Goal: Communication & Community: Share content

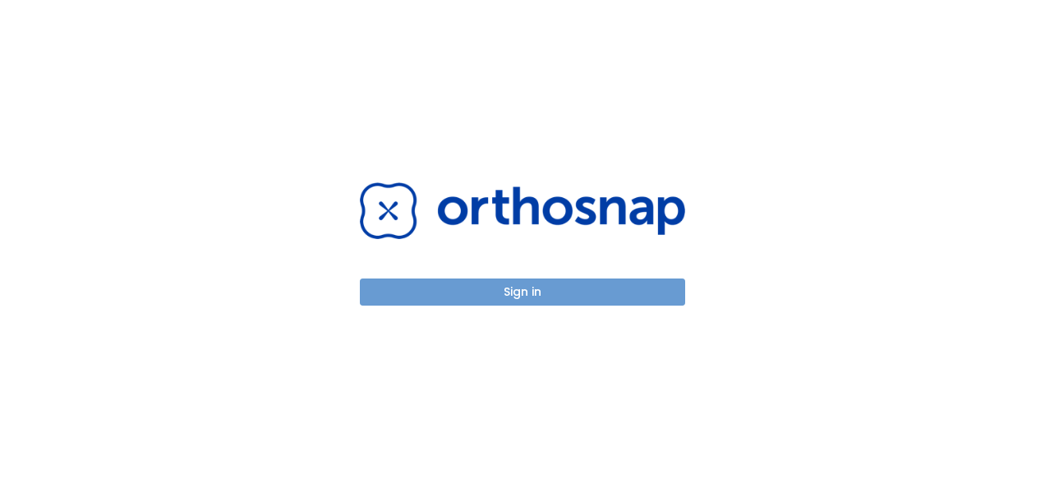
click at [549, 283] on button "Sign in" at bounding box center [522, 291] width 325 height 27
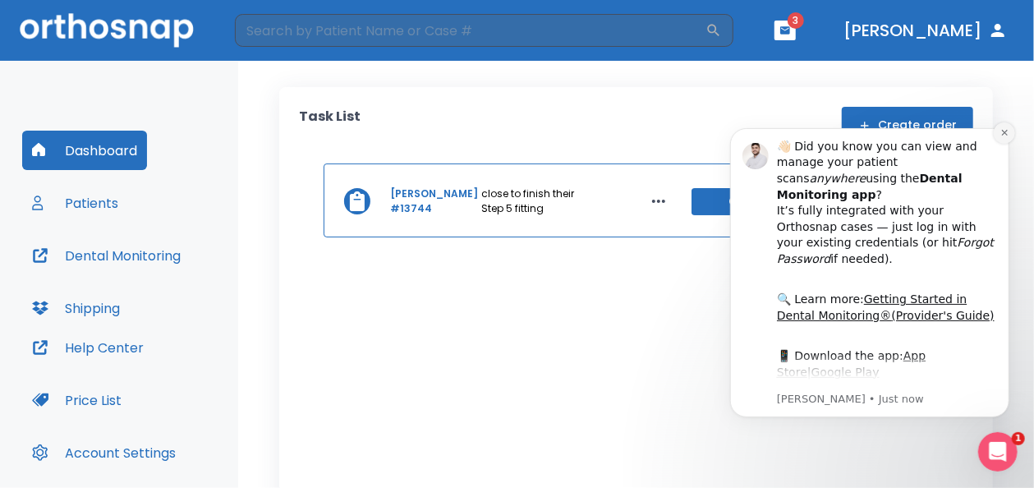
click at [1002, 132] on icon "Dismiss notification" at bounding box center [1003, 131] width 9 height 9
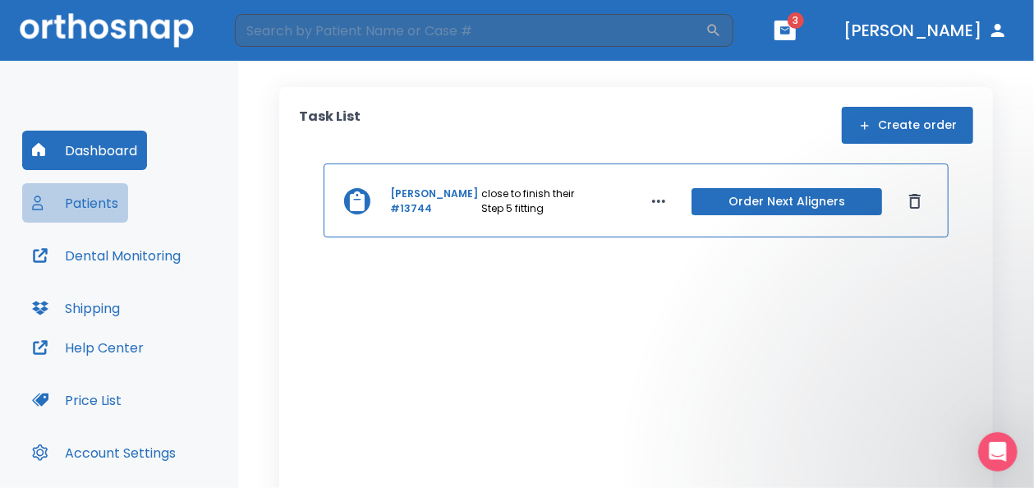
click at [102, 207] on button "Patients" at bounding box center [75, 202] width 106 height 39
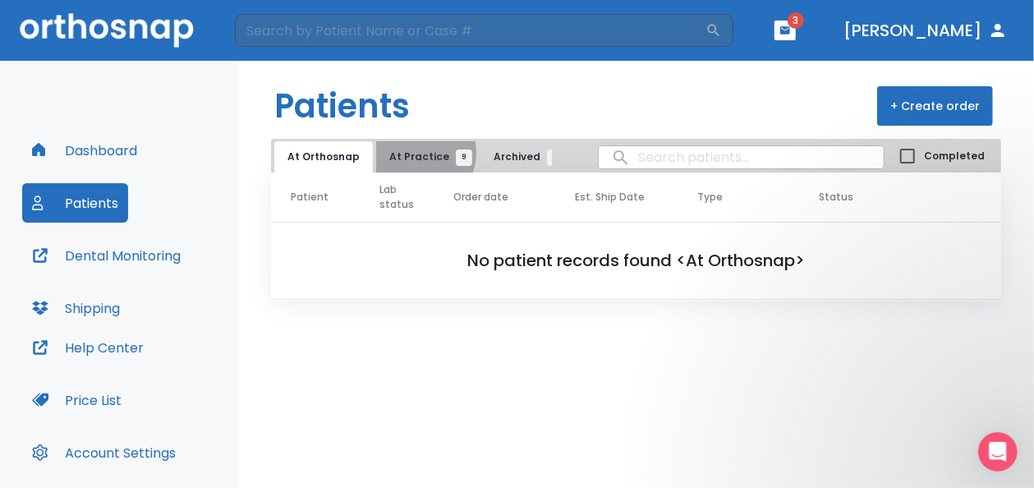
click at [414, 153] on span "At Practice 9" at bounding box center [426, 156] width 75 height 15
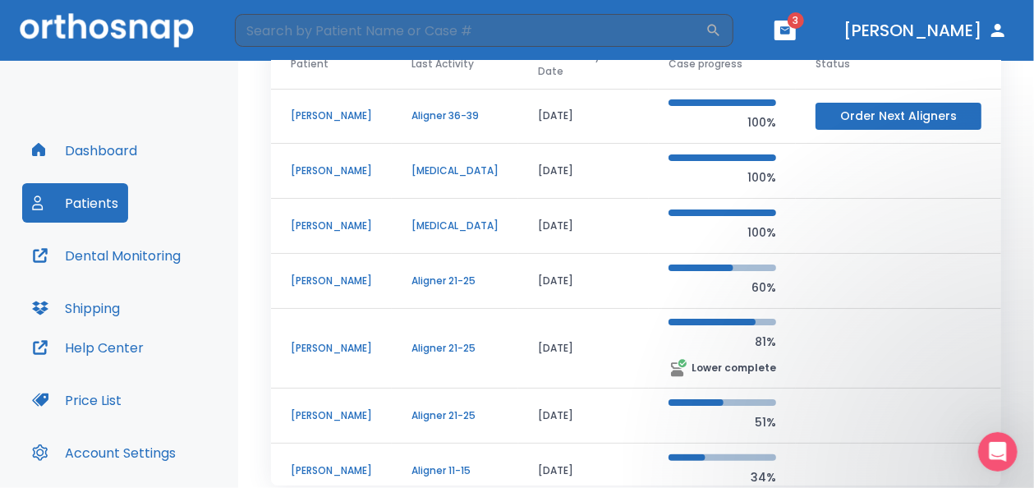
scroll to position [177, 0]
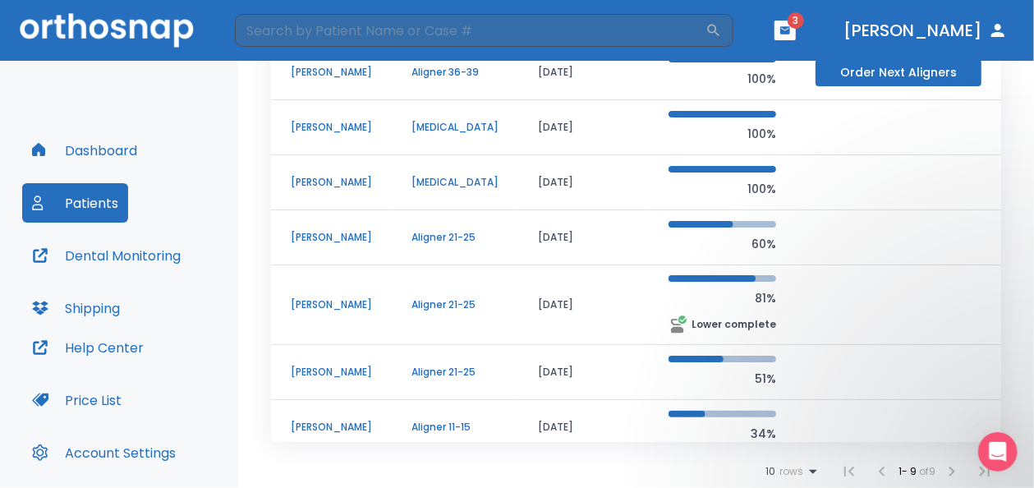
click at [367, 80] on p "[PERSON_NAME]" at bounding box center [331, 72] width 81 height 15
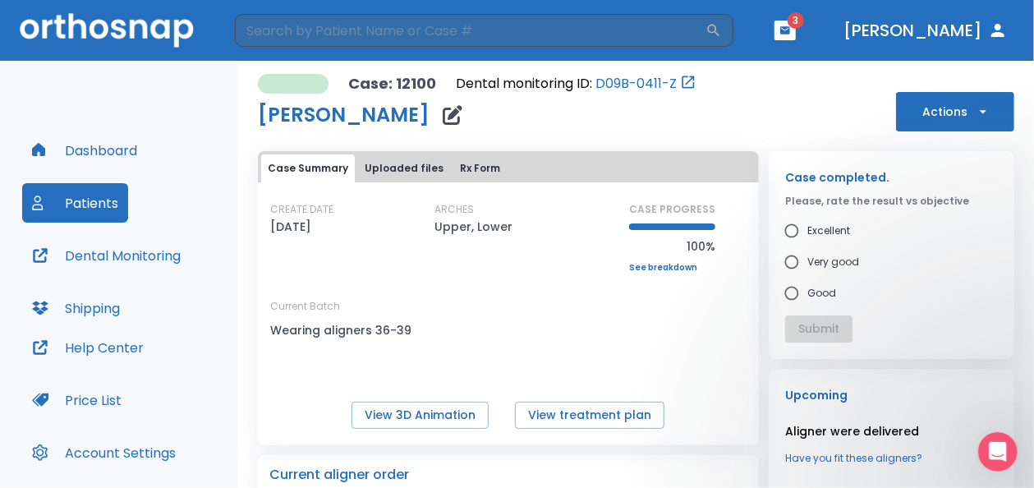
click at [791, 35] on icon "button" at bounding box center [784, 30] width 11 height 11
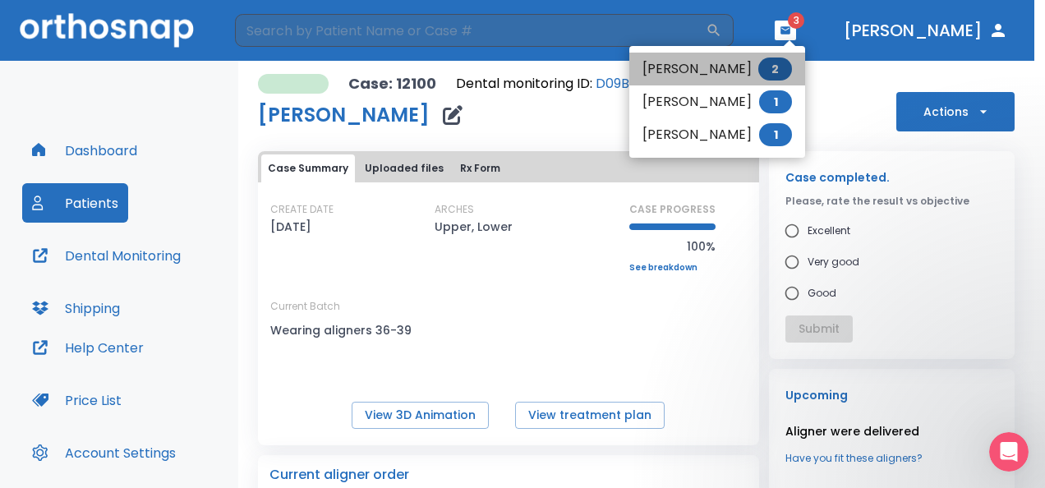
click at [767, 75] on li "[PERSON_NAME] 2" at bounding box center [717, 69] width 176 height 33
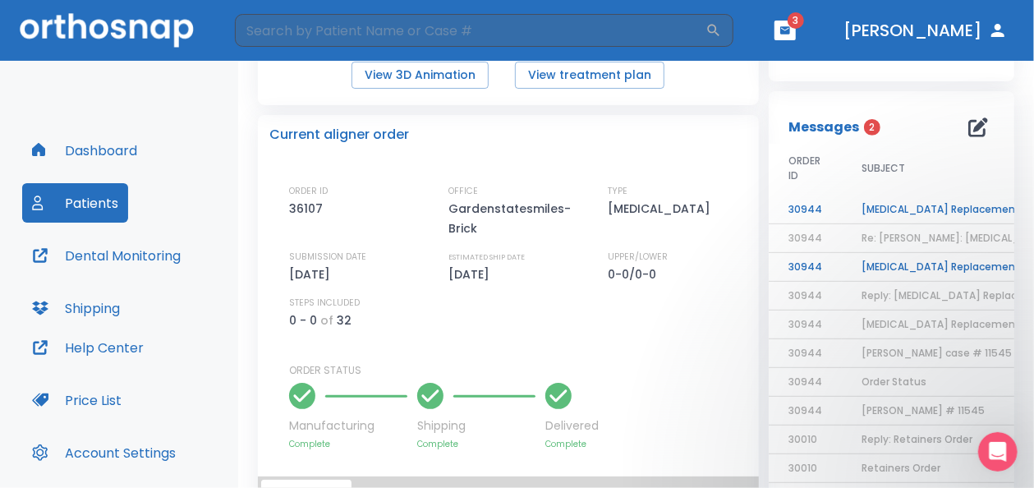
scroll to position [320, 0]
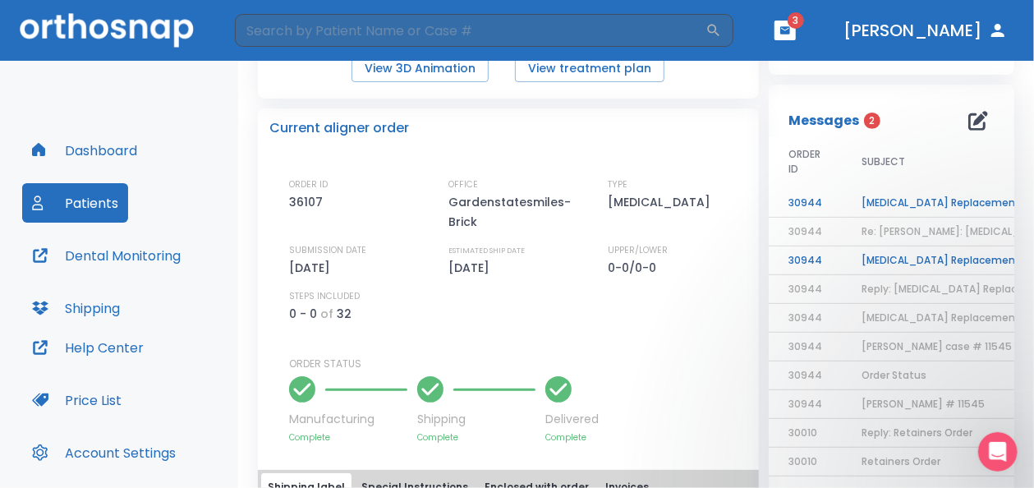
click at [912, 258] on td "[MEDICAL_DATA] Replacement Protcol" at bounding box center [944, 260] width 205 height 29
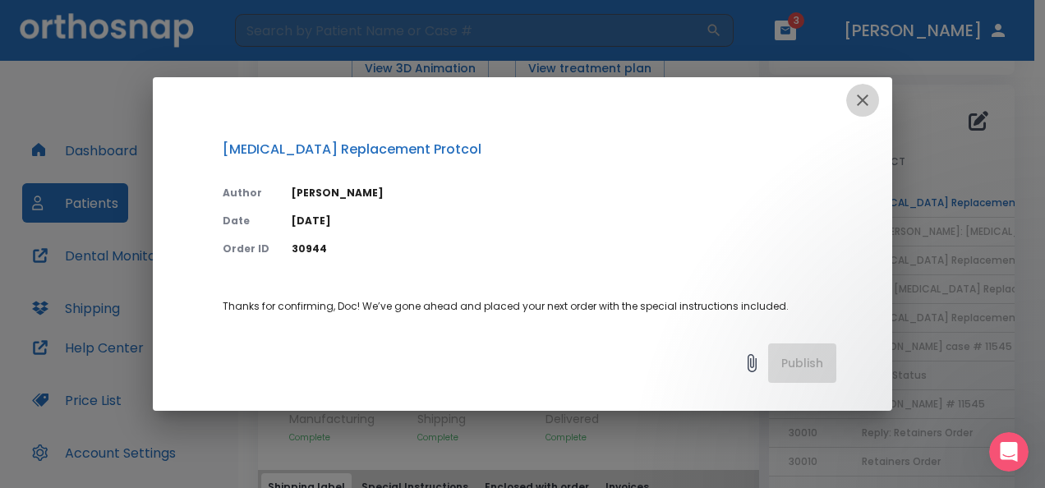
click at [860, 97] on icon "button" at bounding box center [862, 99] width 11 height 11
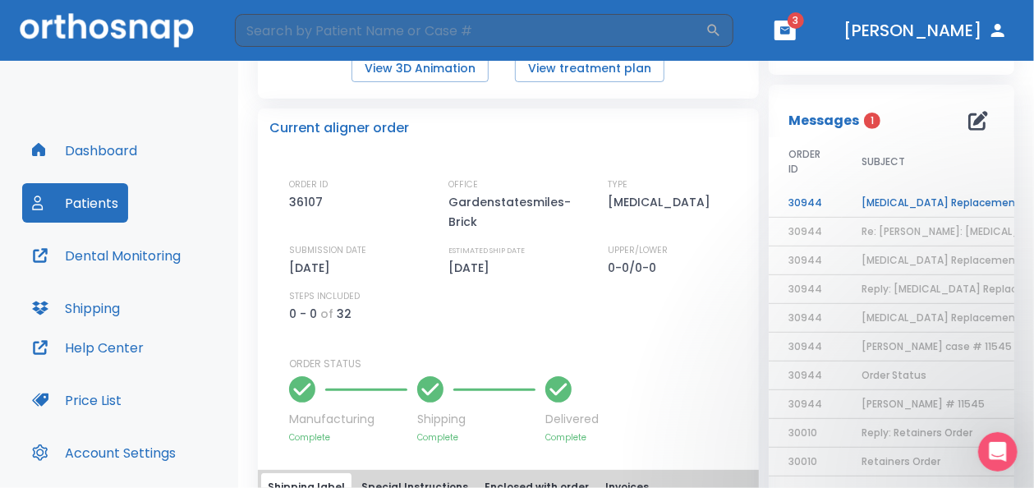
click at [945, 207] on td "[MEDICAL_DATA] Replacement Protcol" at bounding box center [944, 203] width 205 height 29
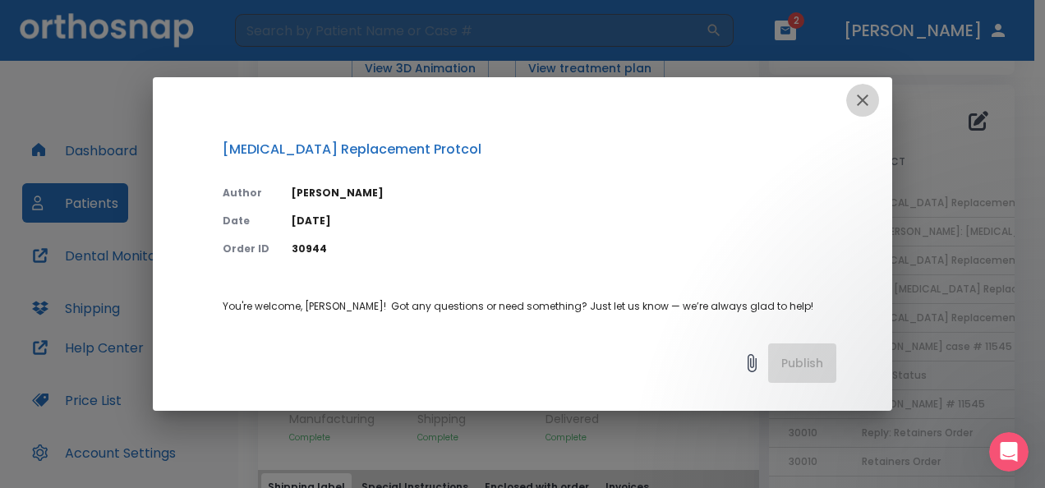
click at [856, 98] on icon "button" at bounding box center [862, 100] width 20 height 20
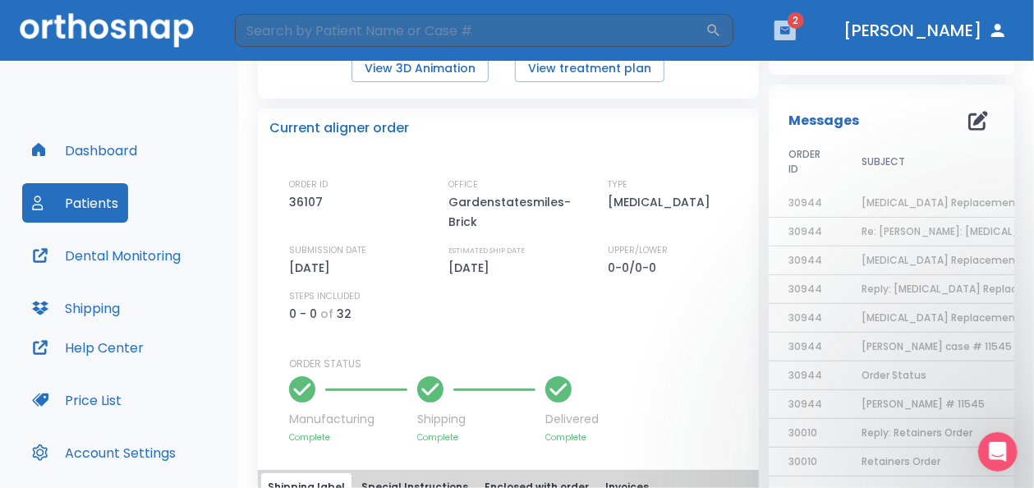
click at [791, 28] on icon "button" at bounding box center [784, 30] width 11 height 11
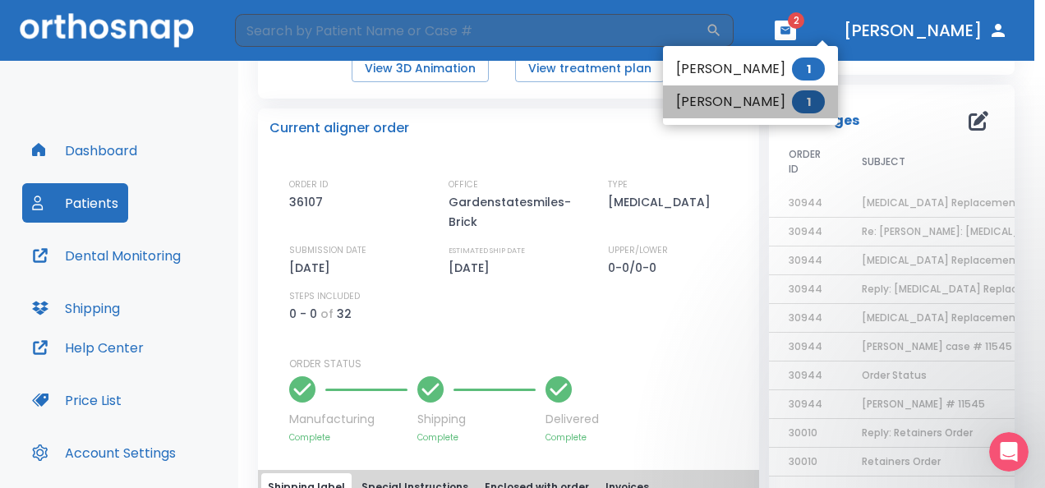
click at [784, 103] on li "[PERSON_NAME] 1" at bounding box center [750, 101] width 175 height 33
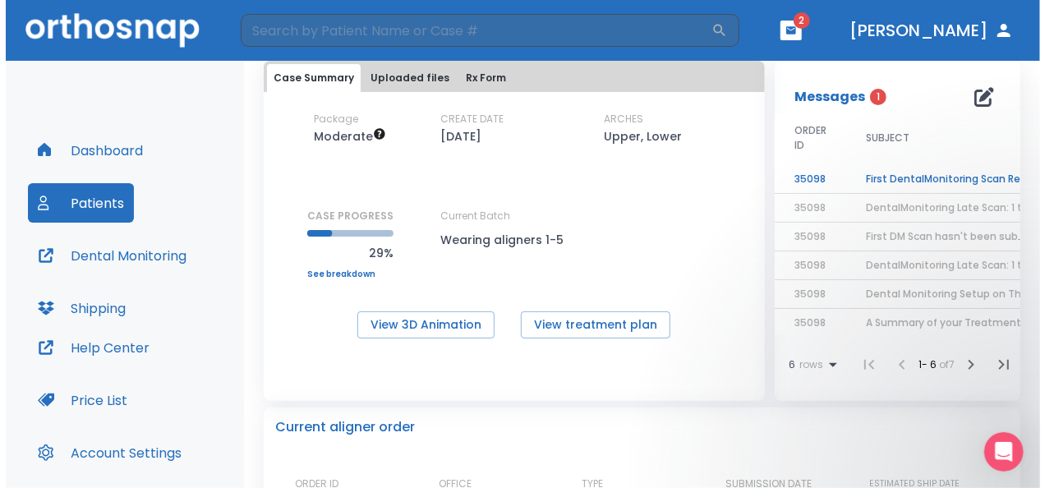
scroll to position [87, 0]
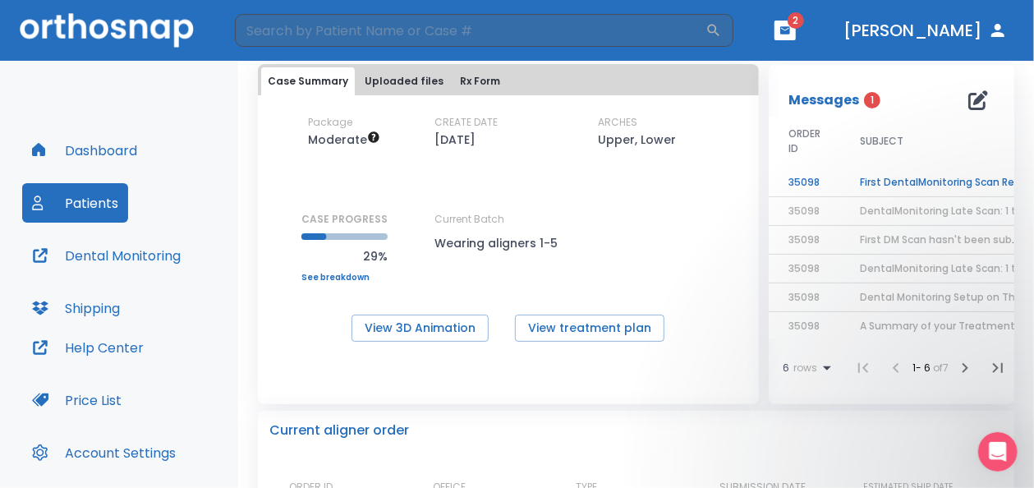
click at [926, 179] on td "First DentalMonitoring Scan Reminder!" at bounding box center [942, 182] width 205 height 29
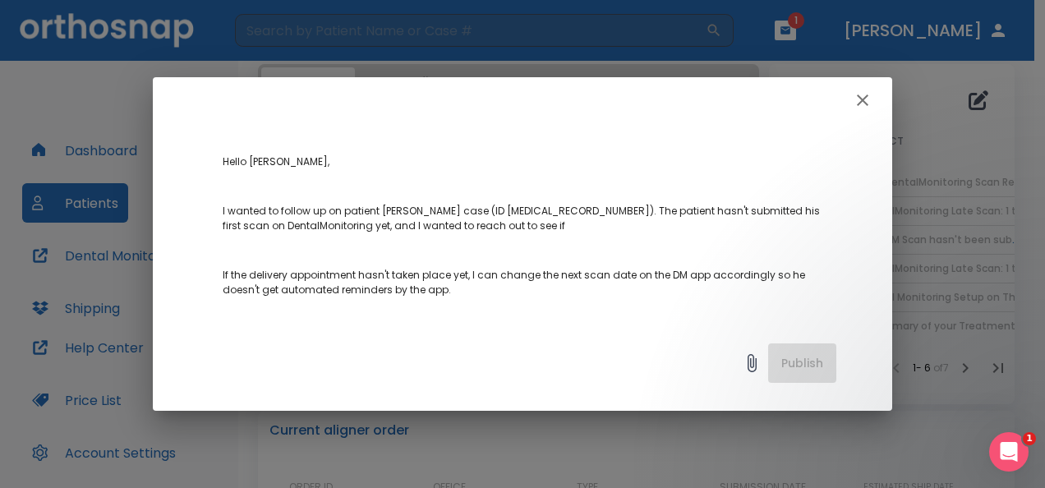
scroll to position [147, 0]
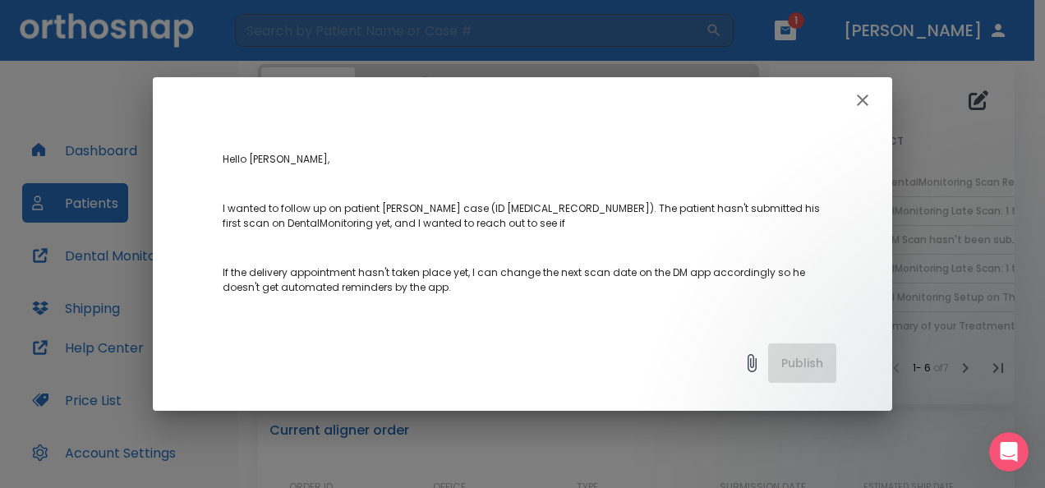
click at [894, 222] on div "First DentalMonitoring Scan Reminder! Author [PERSON_NAME] Date [DATE] Order ID…" at bounding box center [522, 244] width 1045 height 488
click at [802, 361] on div "Publish" at bounding box center [522, 367] width 739 height 87
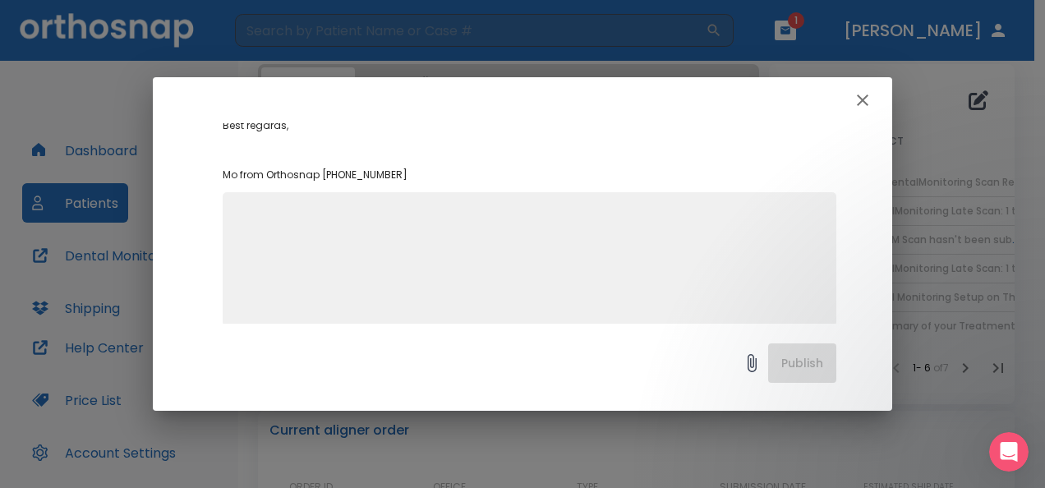
scroll to position [441, 0]
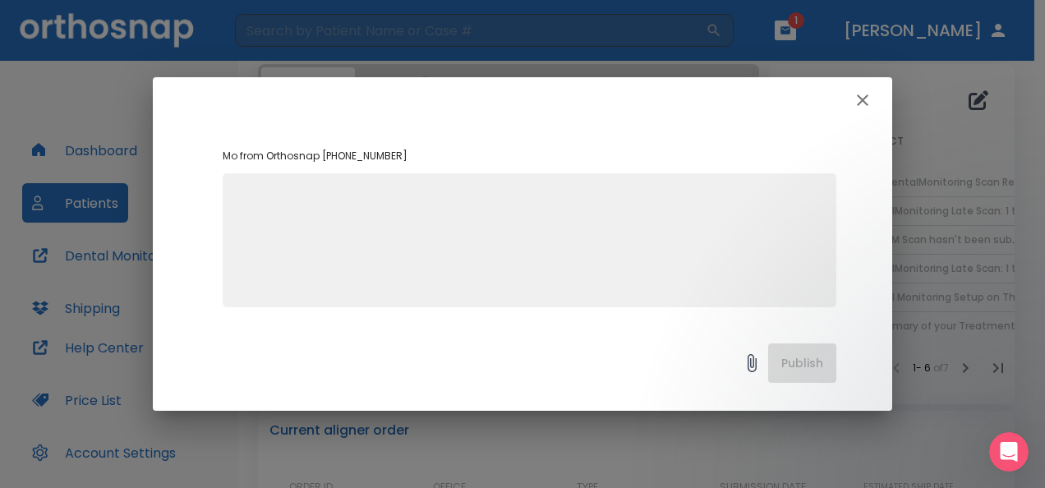
click at [273, 205] on textarea at bounding box center [529, 247] width 594 height 113
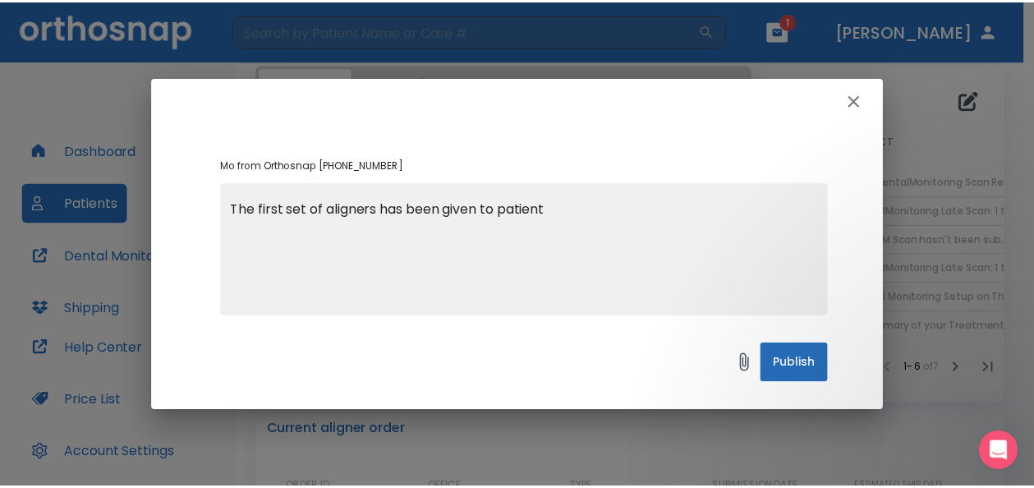
scroll to position [434, 0]
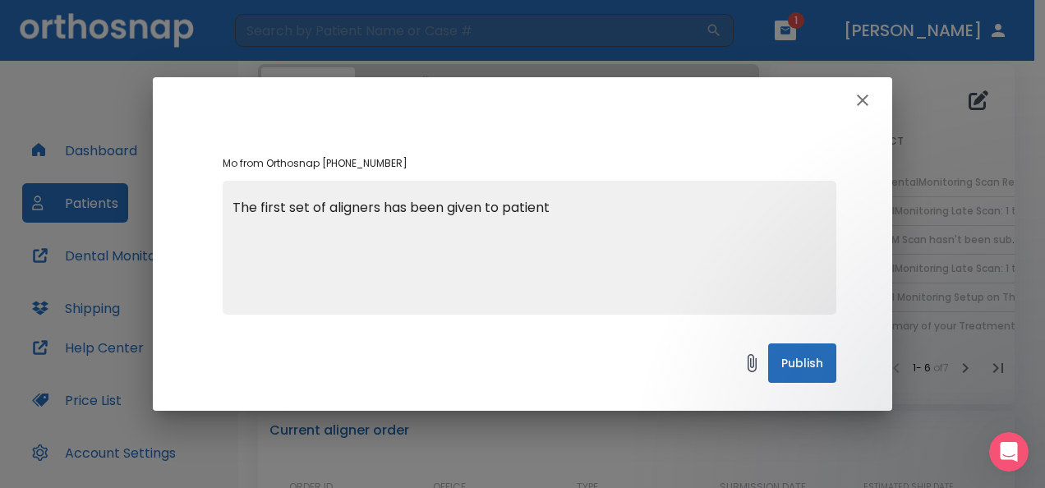
click at [379, 210] on textarea "The first set of aligners has been given to patient" at bounding box center [529, 254] width 594 height 113
click at [379, 204] on textarea "The first set of aligners 1-5 has been given to patient" at bounding box center [529, 254] width 594 height 113
click at [595, 204] on textarea "The first set of aligners( 1-5) has been given to patient" at bounding box center [529, 254] width 594 height 113
type textarea "The first set of aligners ( 1-5) has been given to patient on [DATE]."
click at [791, 364] on button "Publish" at bounding box center [802, 362] width 68 height 39
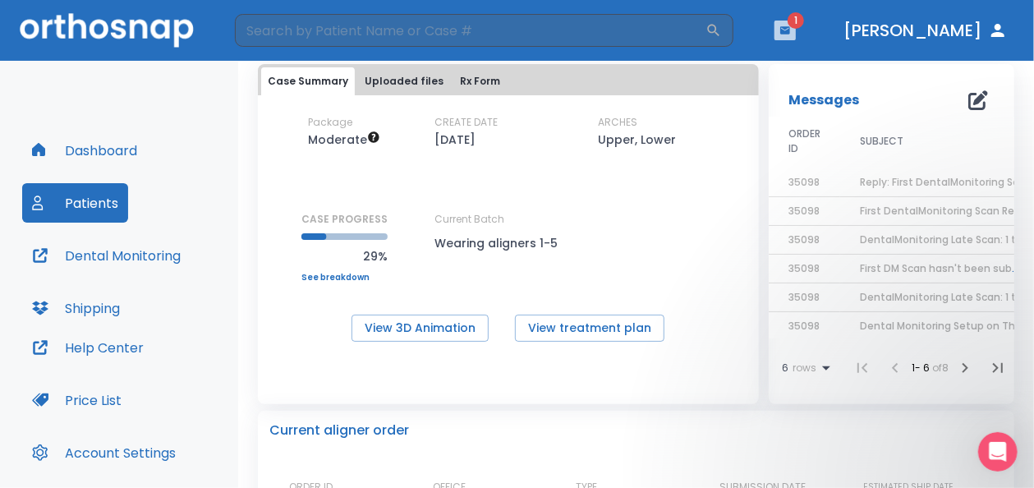
click at [790, 30] on icon "button" at bounding box center [785, 29] width 10 height 7
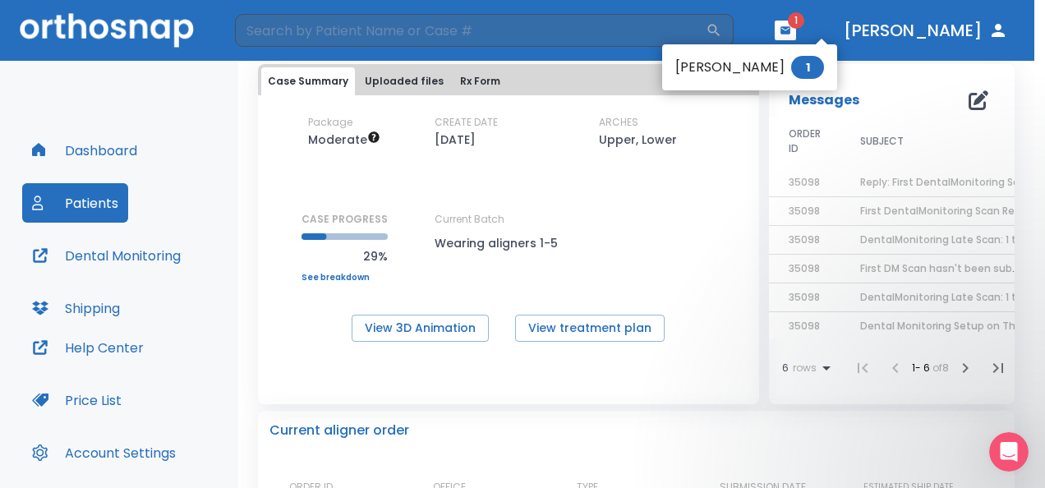
click at [841, 30] on div at bounding box center [522, 244] width 1045 height 488
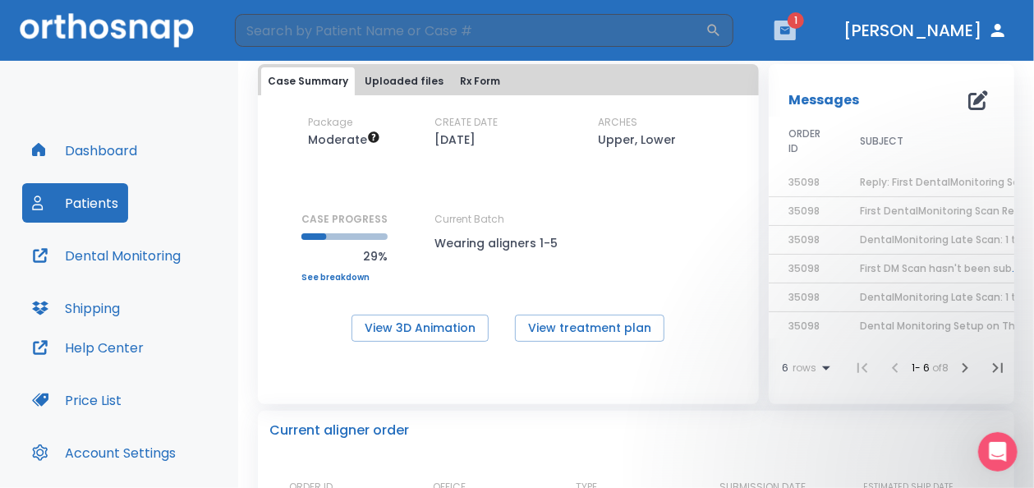
click at [790, 30] on icon "button" at bounding box center [785, 29] width 10 height 7
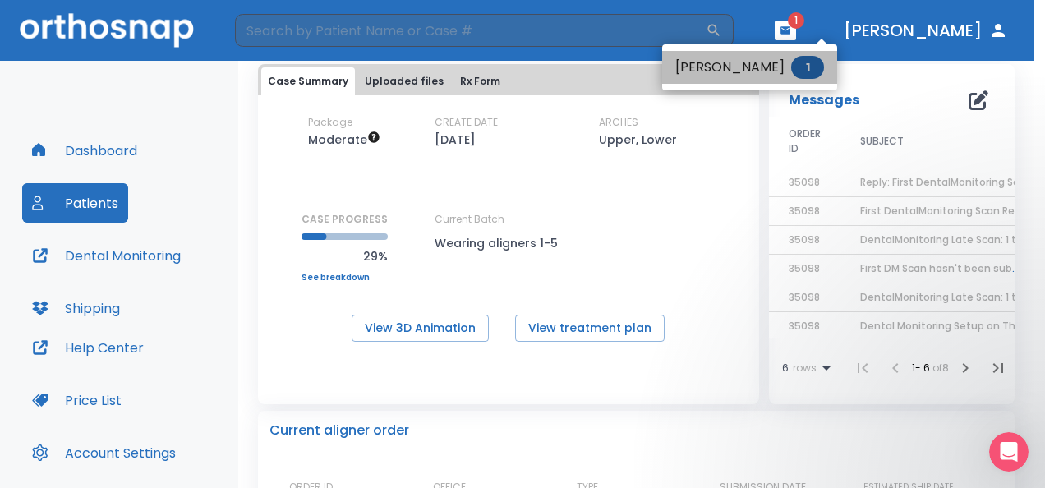
click at [779, 67] on li "[PERSON_NAME] 1" at bounding box center [749, 67] width 175 height 33
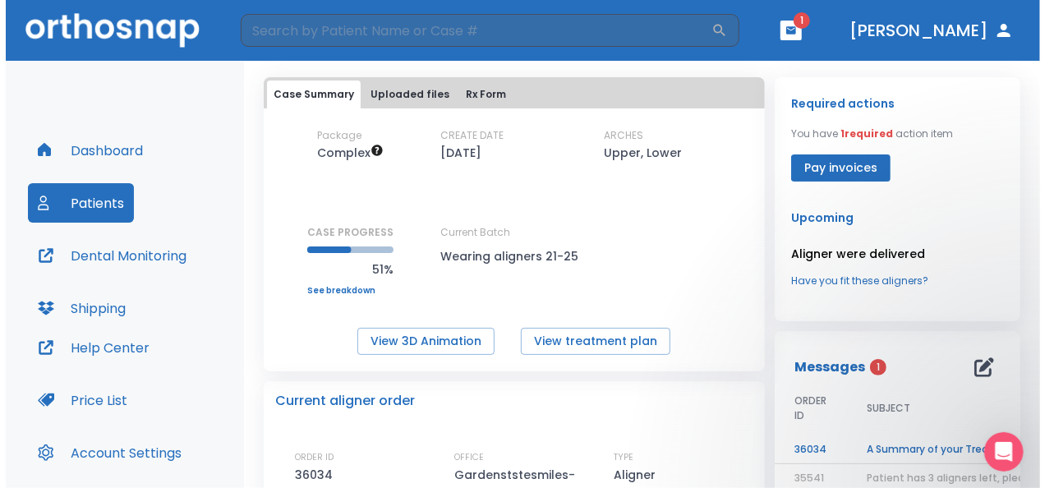
scroll to position [87, 0]
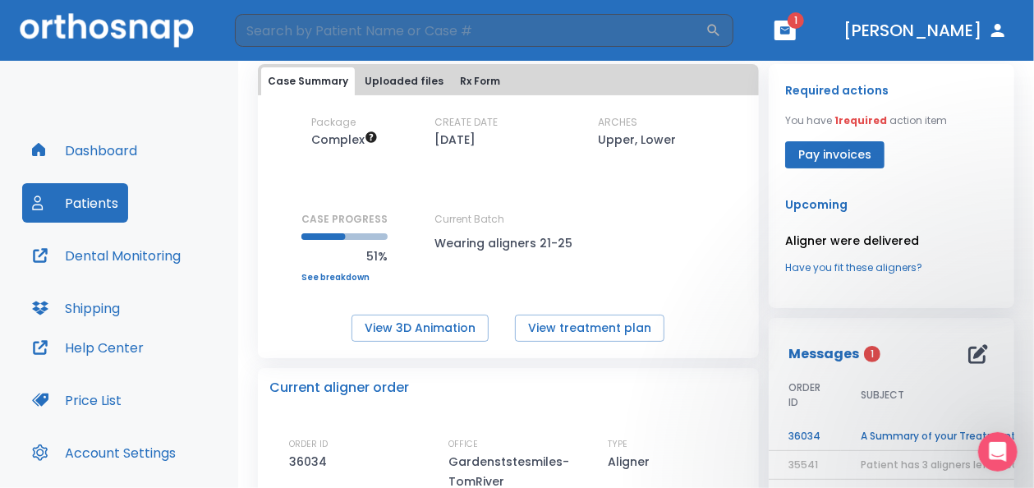
click at [947, 434] on td "A Summary of your Treatment" at bounding box center [943, 436] width 205 height 29
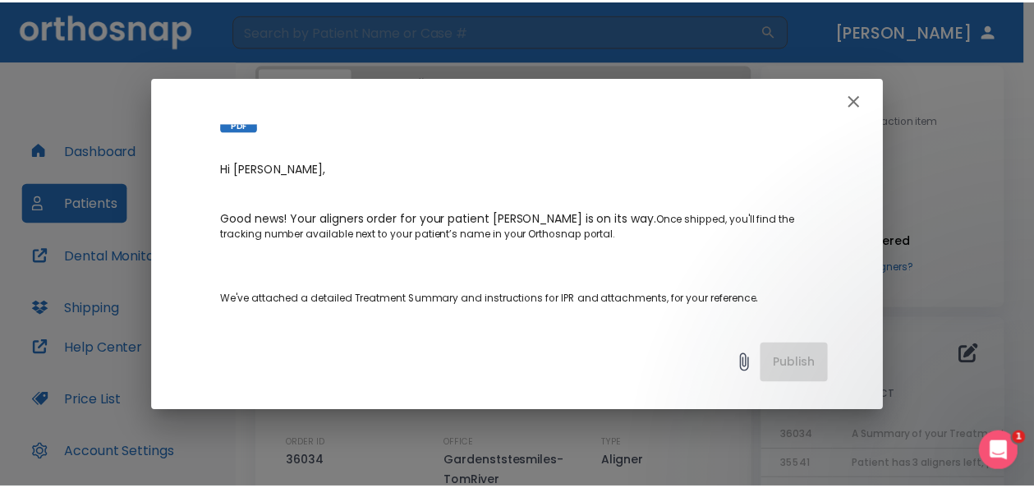
scroll to position [351, 0]
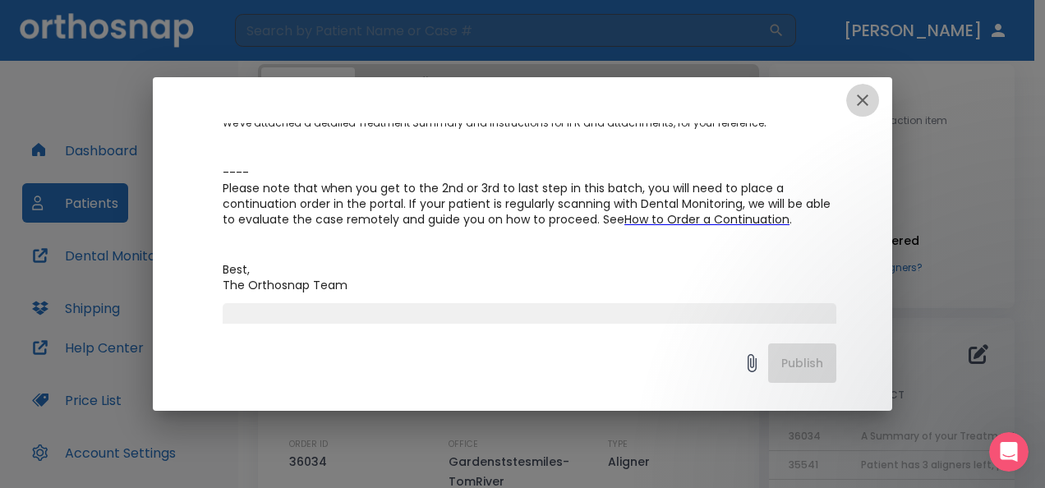
click at [857, 95] on icon "button" at bounding box center [862, 99] width 11 height 11
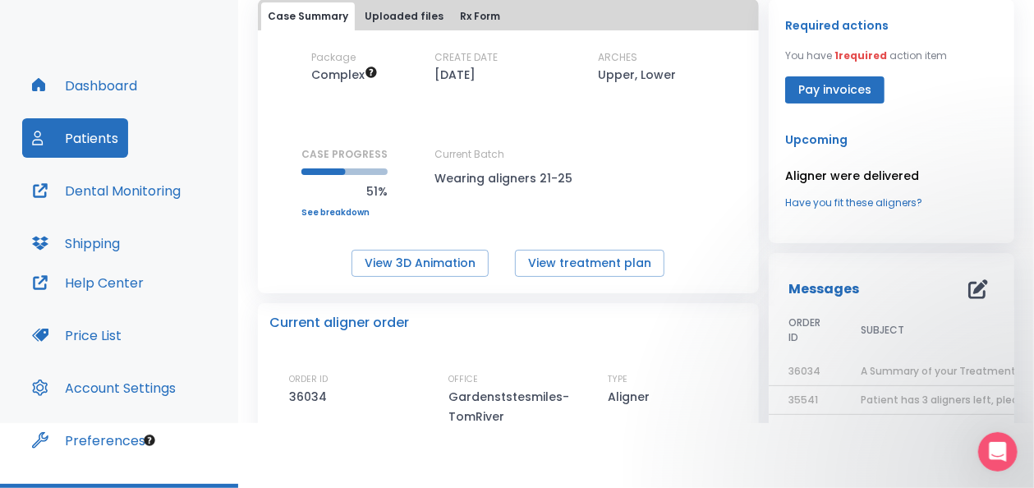
scroll to position [105, 0]
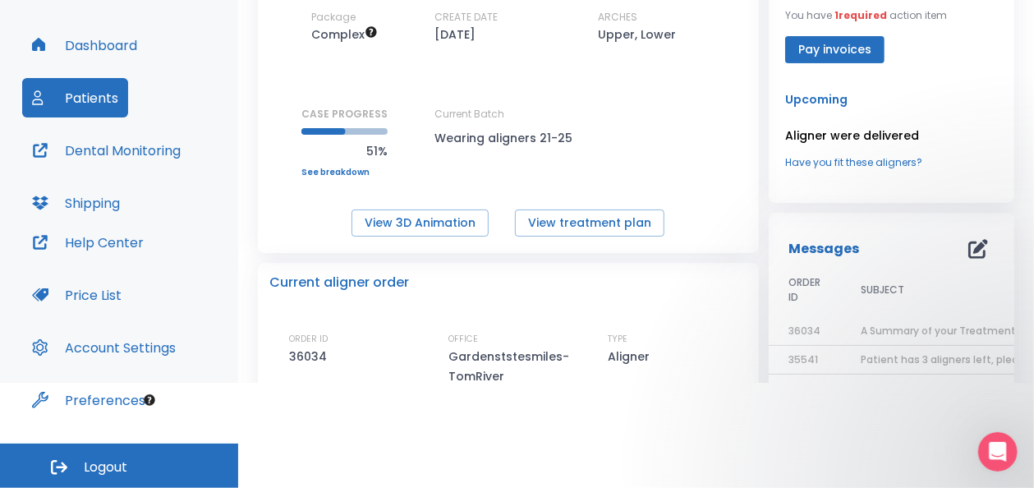
click at [143, 450] on button "Logout" at bounding box center [119, 465] width 238 height 44
